Goal: Transaction & Acquisition: Purchase product/service

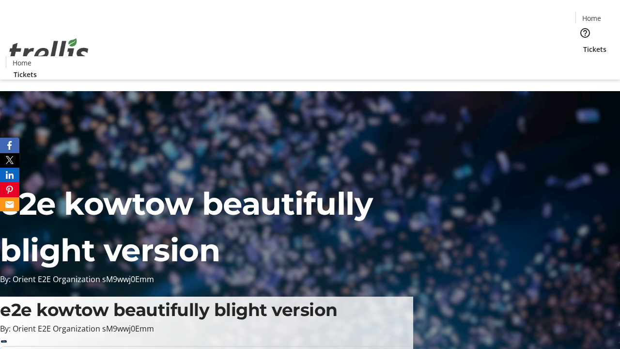
click at [583, 44] on span "Tickets" at bounding box center [594, 49] width 23 height 10
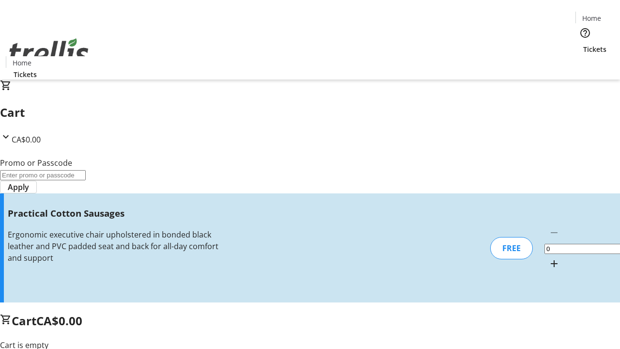
click at [548, 258] on mat-icon "Increment by one" at bounding box center [554, 264] width 12 height 12
type input "1"
